Goal: Task Accomplishment & Management: Manage account settings

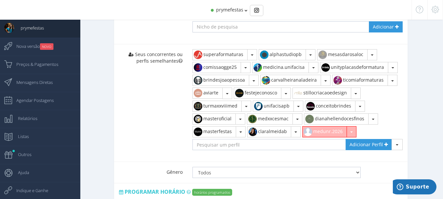
click at [354, 127] on button "button" at bounding box center [352, 131] width 10 height 11
click at [316, 142] on link "Remover" at bounding box center [331, 146] width 57 height 11
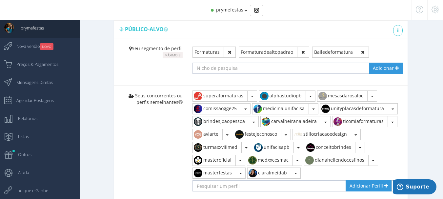
scroll to position [394, 0]
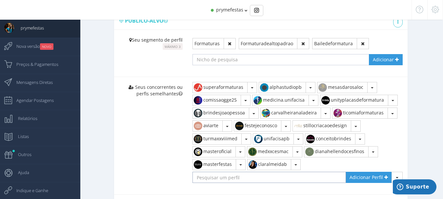
click at [230, 172] on input "text" at bounding box center [270, 177] width 154 height 11
paste input "siriasoutocafe"
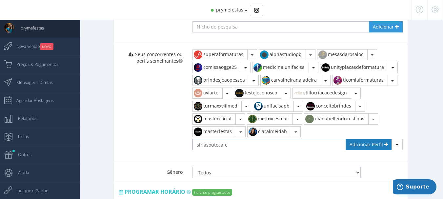
type input "siriasoutocafe"
click at [357, 142] on link "Adicionar Perfil" at bounding box center [369, 144] width 46 height 11
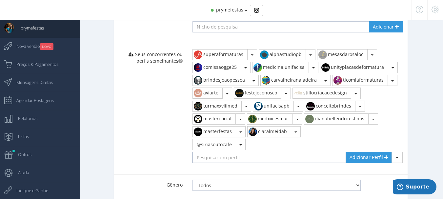
click at [236, 153] on input "text" at bounding box center [270, 157] width 154 height 11
paste input "flaviavidalmesaposta"
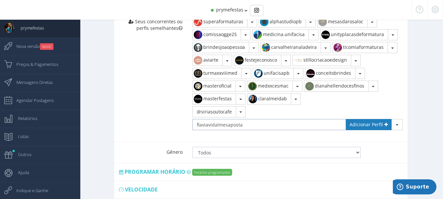
type input "flaviavidalmesaposta"
click at [367, 121] on span "Adicionar Perfil" at bounding box center [366, 124] width 33 height 6
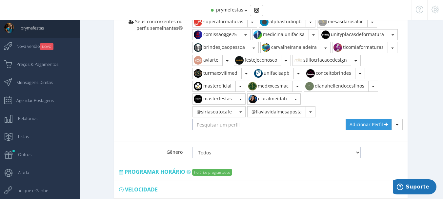
click at [235, 119] on input "text" at bounding box center [270, 124] width 154 height 11
paste input "manucoutinhocerimonial"
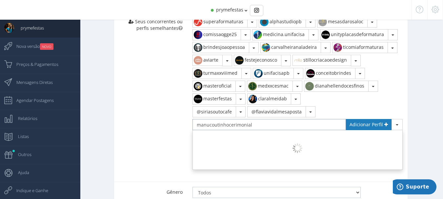
type input "manucoutinhocerimonial"
click at [360, 121] on span "Adicionar Perfil" at bounding box center [366, 124] width 33 height 6
